Goal: Task Accomplishment & Management: Manage account settings

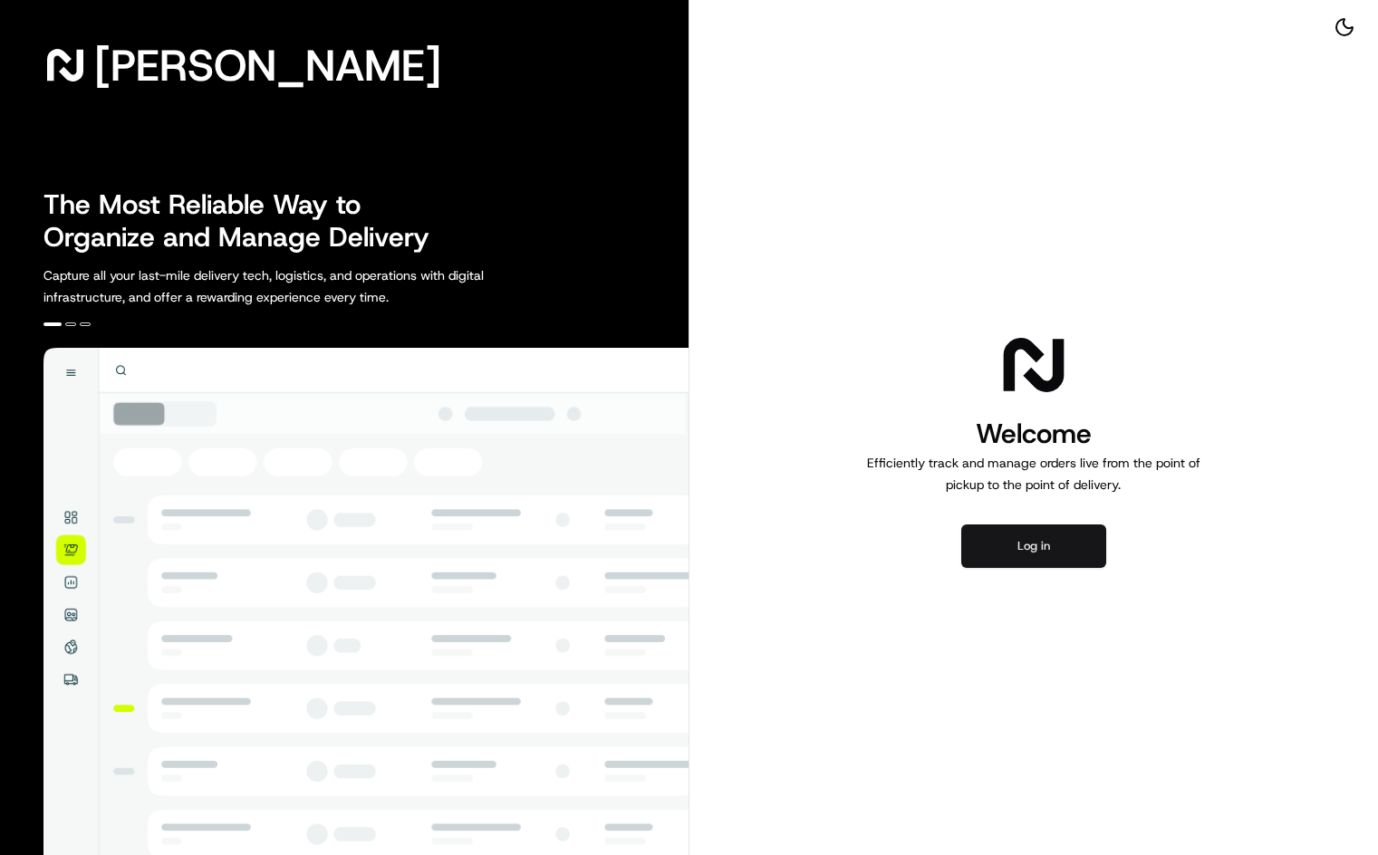
click at [1000, 539] on button "Log in" at bounding box center [1033, 546] width 145 height 43
